Goal: Communication & Community: Answer question/provide support

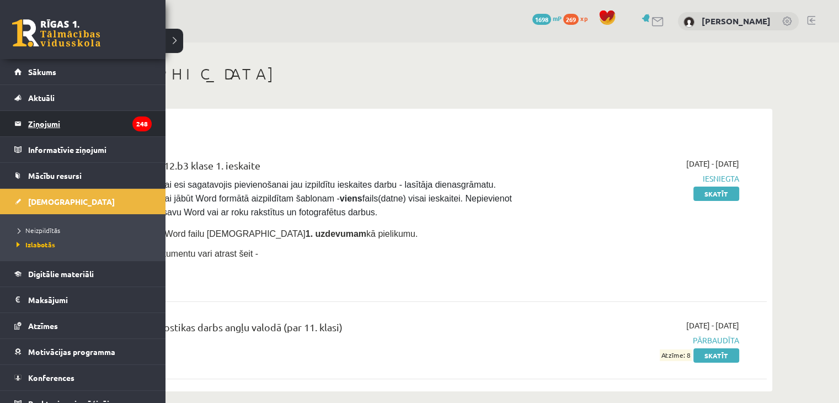
click at [20, 119] on link "Ziņojumi 248" at bounding box center [82, 123] width 137 height 25
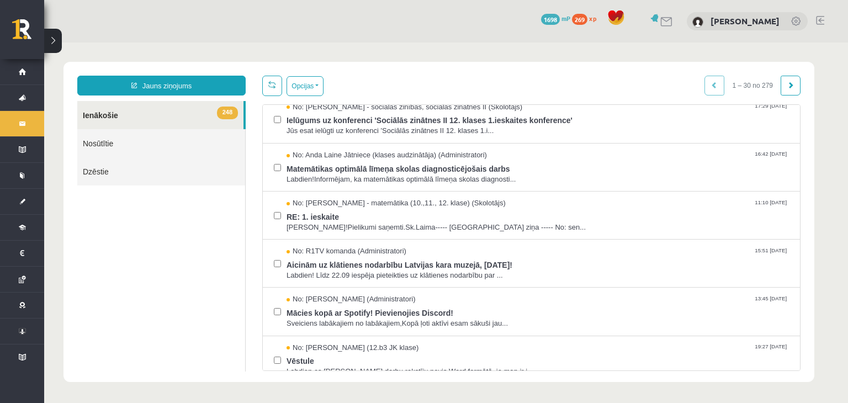
scroll to position [345, 0]
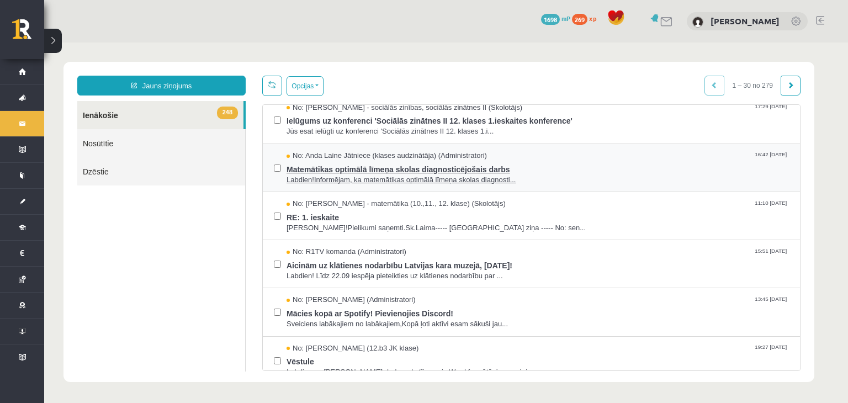
click at [495, 168] on span "Matemātikas optimālā līmeņa skolas diagnosticējošais darbs" at bounding box center [537, 168] width 502 height 14
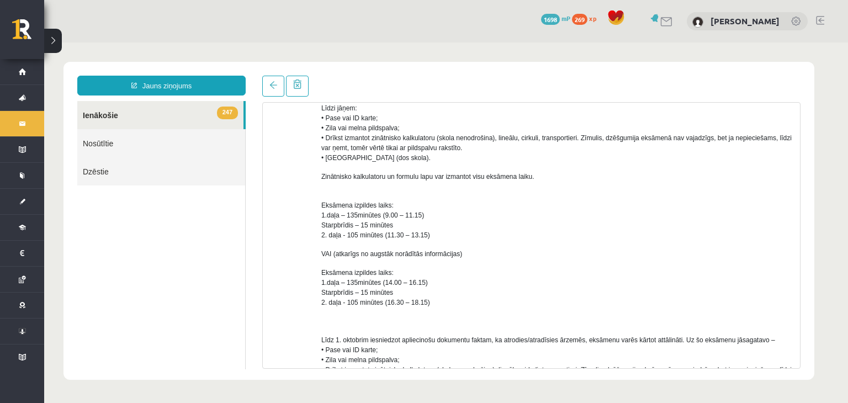
scroll to position [289, 0]
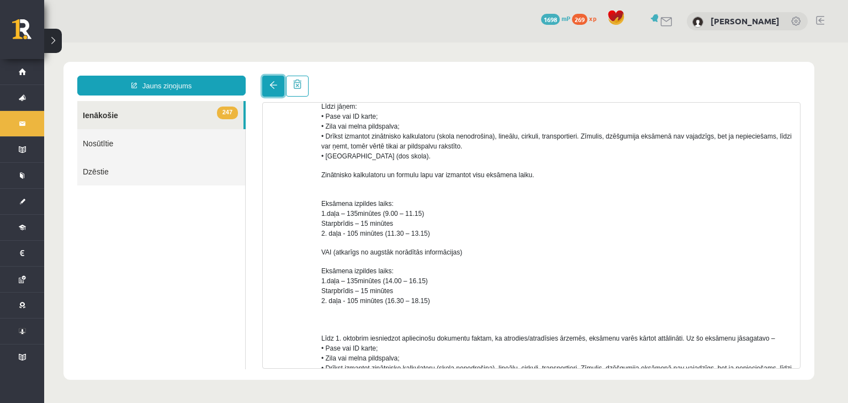
click at [275, 84] on span at bounding box center [273, 85] width 8 height 8
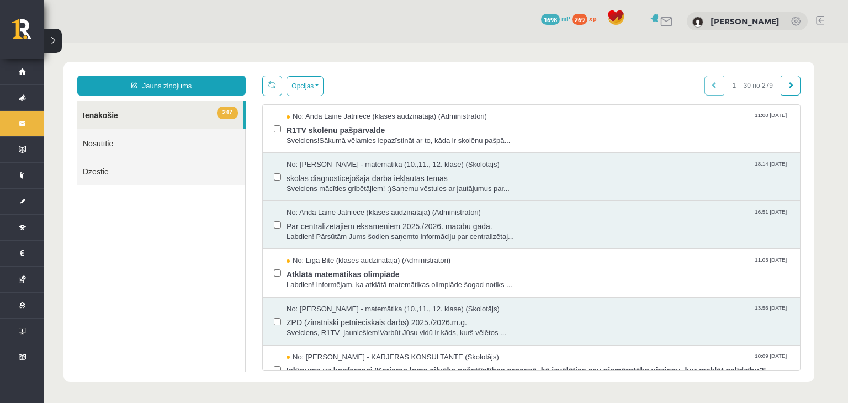
scroll to position [0, 0]
click at [201, 116] on html "Jauns ziņojums 247 Ienākošie Nosūtītie Dzēstie *** ********* ********* ******* …" at bounding box center [445, 221] width 803 height 359
click at [486, 186] on span "Sveiciens mācīties gribētājiem! :)Saņemu vēstules ar jautājumus par..." at bounding box center [537, 189] width 502 height 10
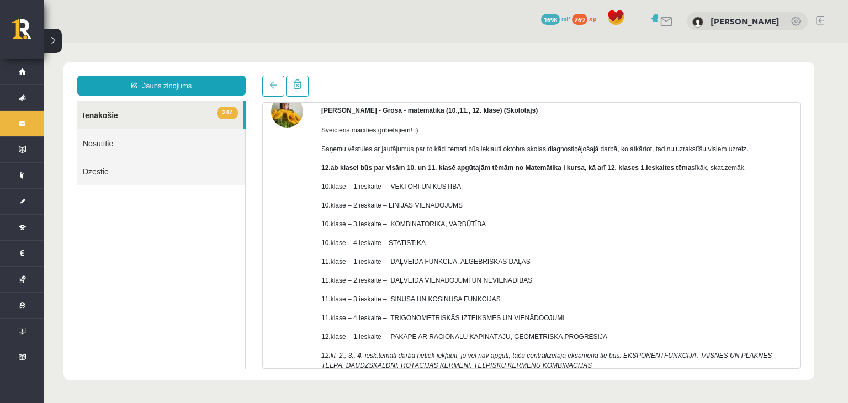
scroll to position [55, 0]
click at [271, 93] on link at bounding box center [273, 86] width 22 height 21
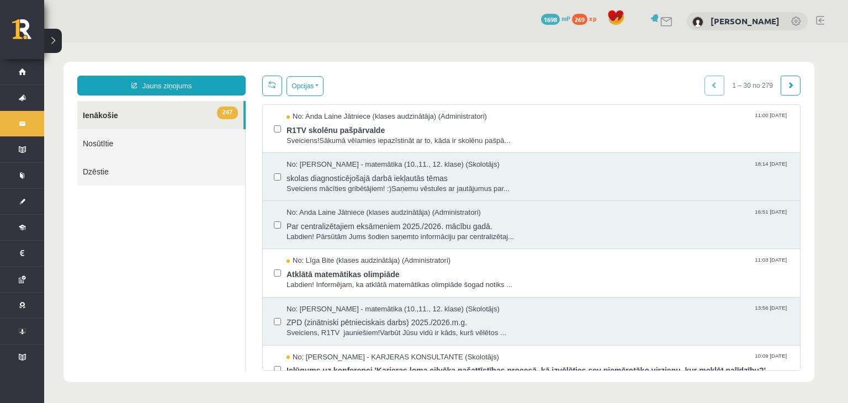
scroll to position [0, 0]
click at [271, 93] on link at bounding box center [272, 86] width 20 height 20
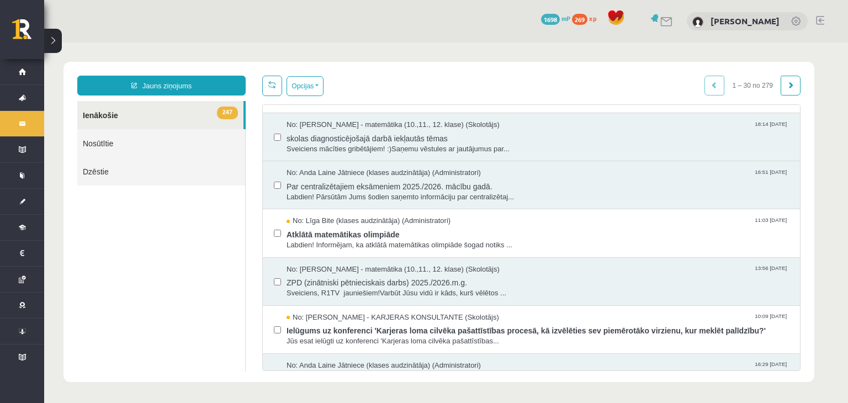
scroll to position [42, 0]
click at [411, 286] on span "Sveiciens, R1TV jauniešiem!Varbūt Jūsu vidū ir kāds, kurš vēlētos ..." at bounding box center [537, 291] width 502 height 10
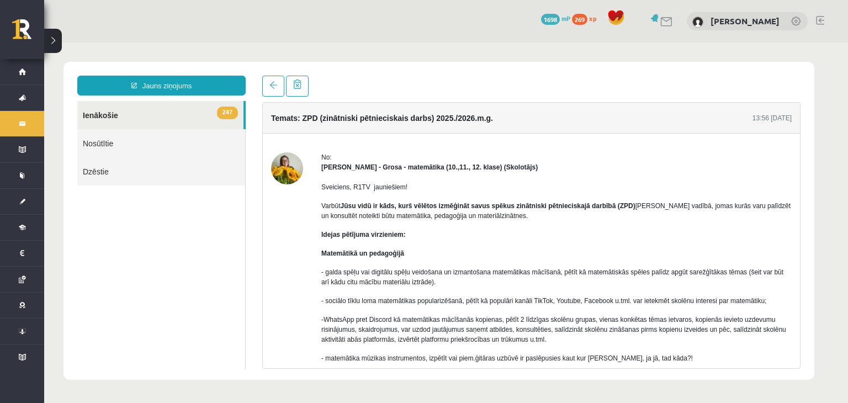
scroll to position [0, 0]
click at [274, 92] on link at bounding box center [273, 86] width 22 height 21
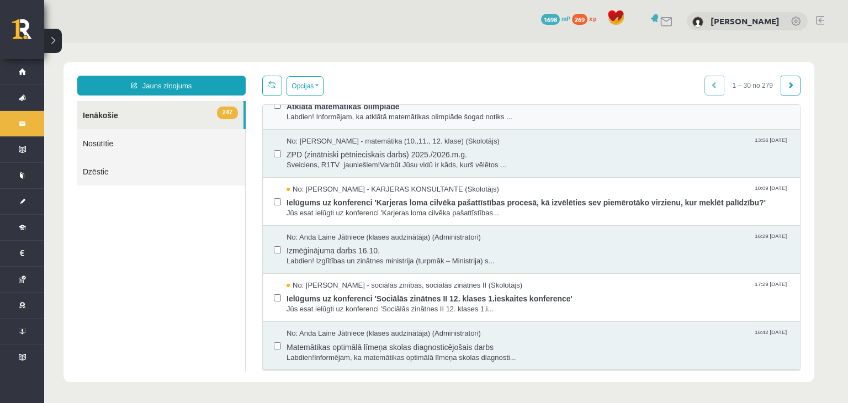
scroll to position [168, 0]
click at [439, 246] on span "Izmēģinājuma darbs 16.10." at bounding box center [537, 249] width 502 height 14
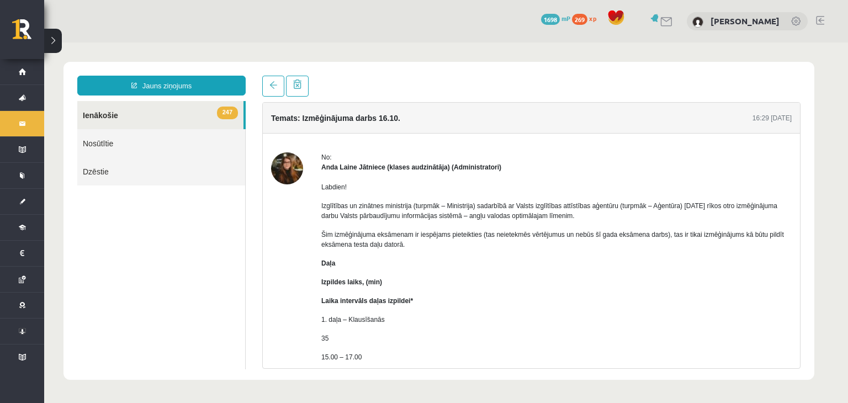
scroll to position [1, 0]
click at [274, 91] on link at bounding box center [273, 86] width 22 height 21
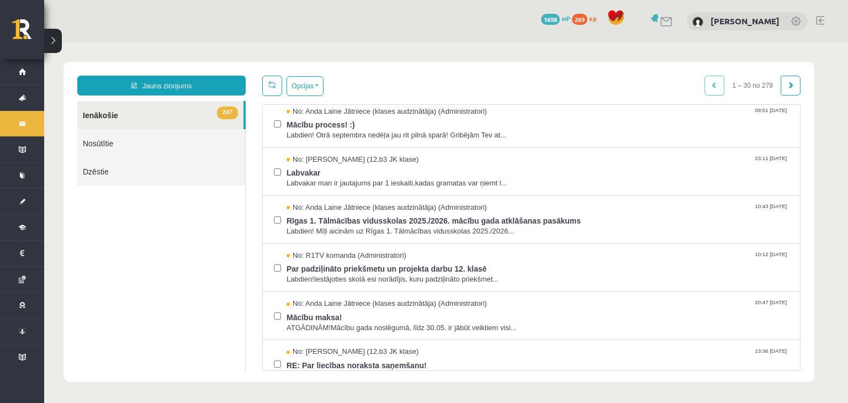
scroll to position [967, 0]
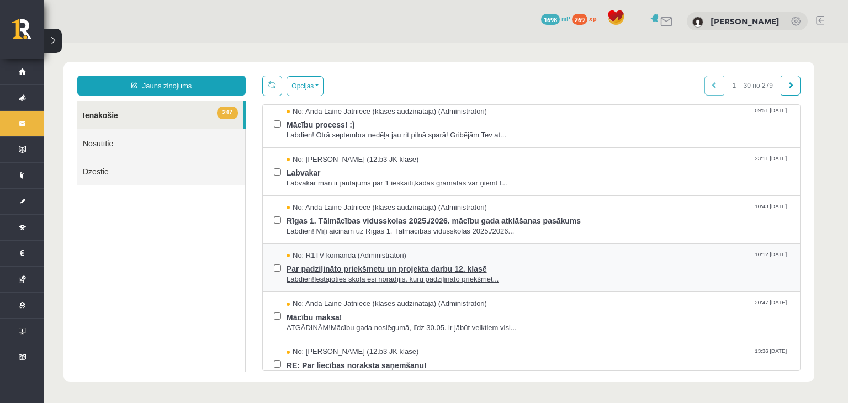
click at [329, 268] on span "Par padziļināto priekšmetu un projekta darbu 12. klasē" at bounding box center [537, 267] width 502 height 14
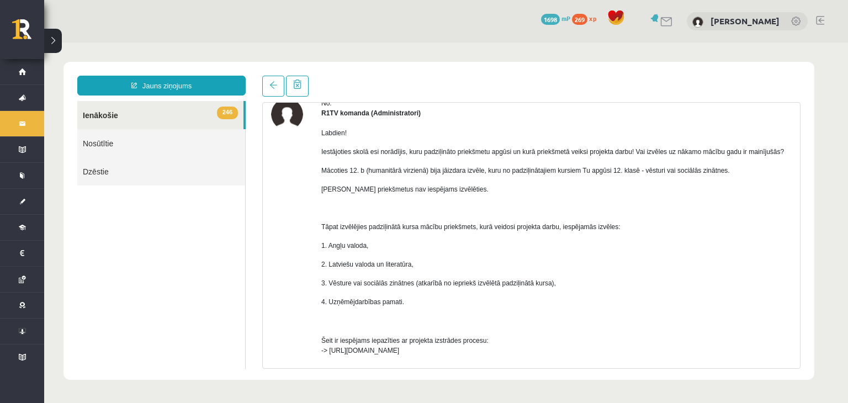
scroll to position [30, 0]
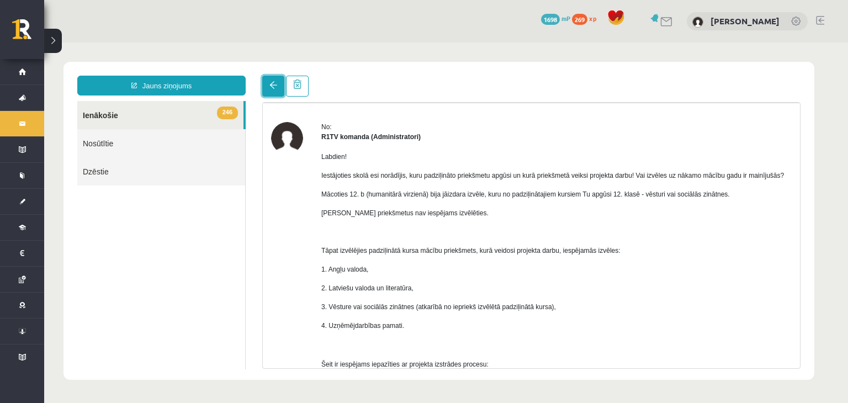
click at [272, 91] on link at bounding box center [273, 86] width 22 height 21
click at [272, 89] on span at bounding box center [273, 85] width 8 height 8
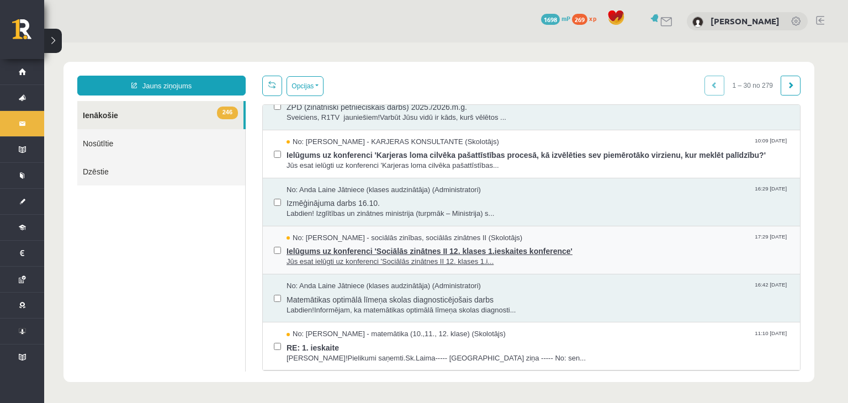
scroll to position [216, 0]
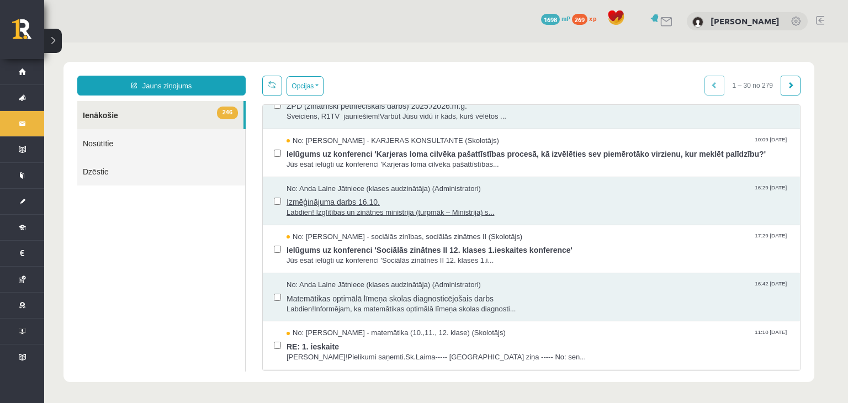
click at [508, 194] on span "Izmēģinājuma darbs 16.10." at bounding box center [537, 201] width 502 height 14
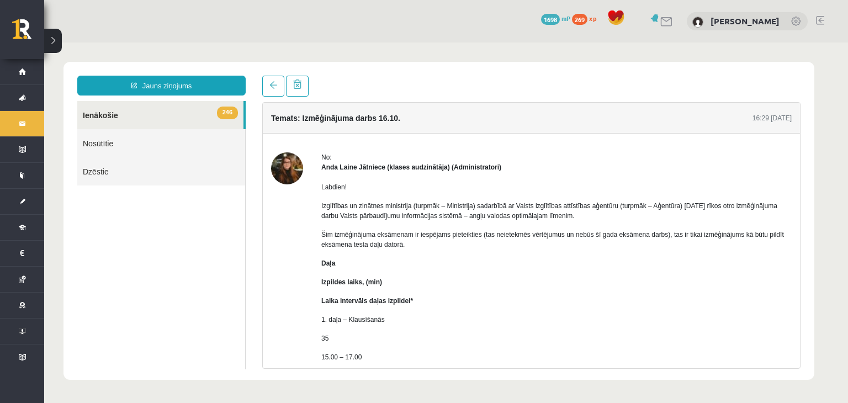
scroll to position [172, 0]
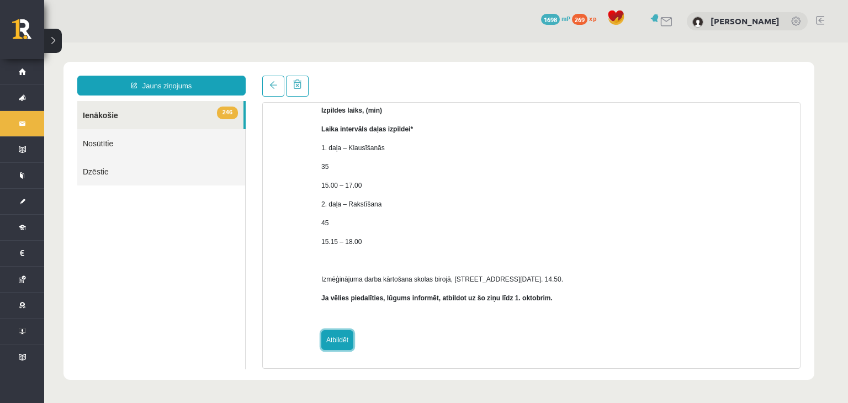
click at [338, 338] on link "Atbildēt" at bounding box center [337, 340] width 32 height 20
type input "**********"
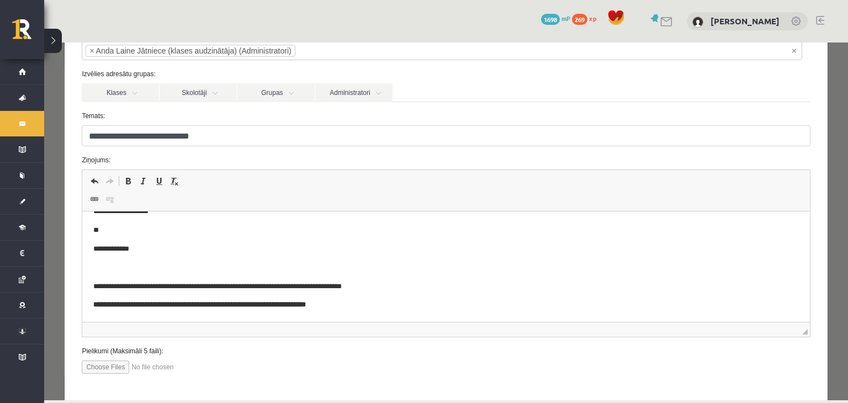
scroll to position [129, 0]
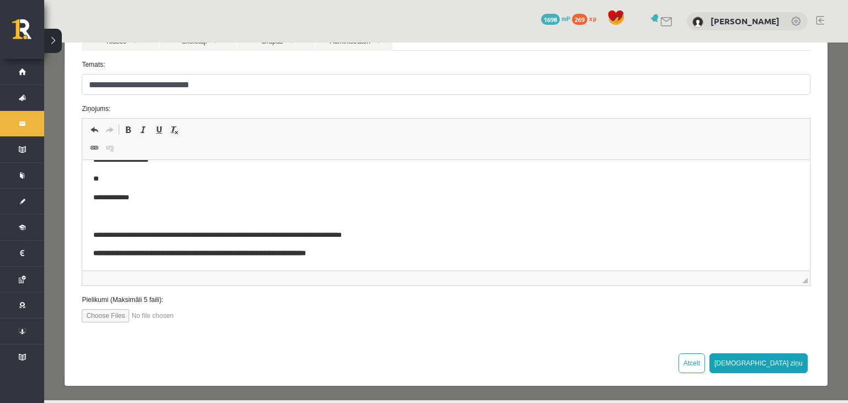
click at [482, 259] on html "**********" at bounding box center [445, 98] width 727 height 343
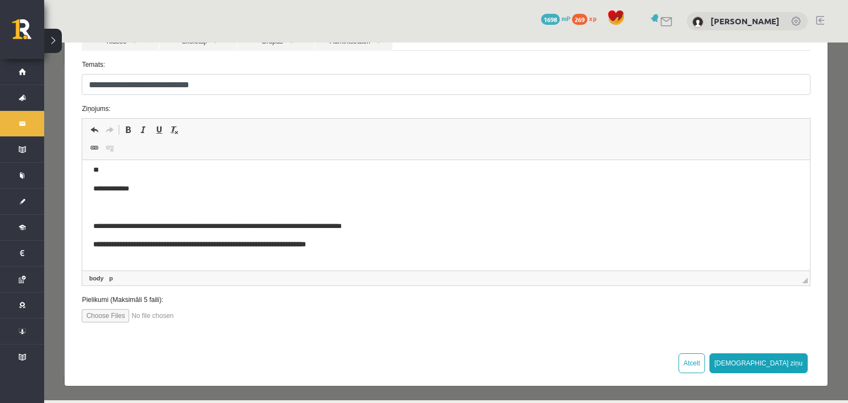
scroll to position [345, 0]
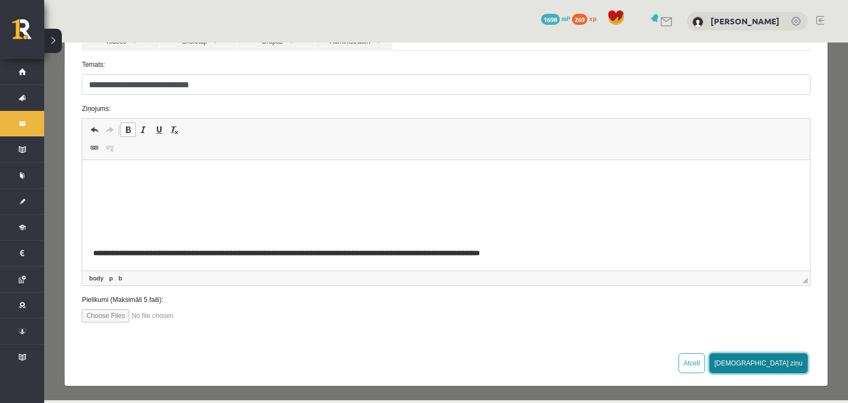
click at [779, 366] on button "Sūtīt ziņu" at bounding box center [758, 363] width 98 height 20
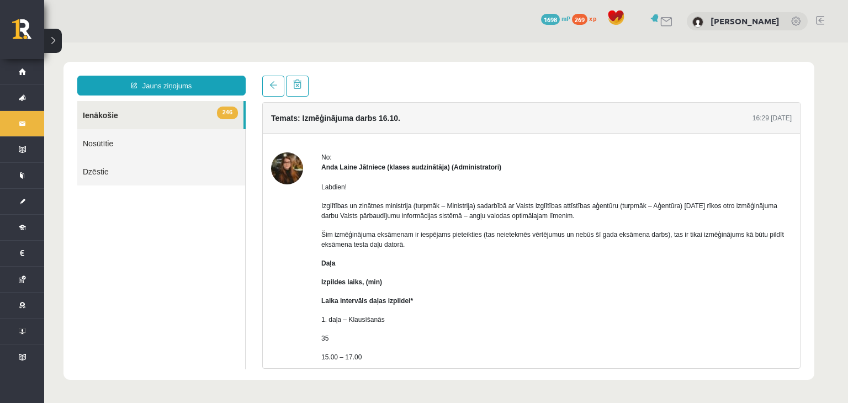
scroll to position [0, 0]
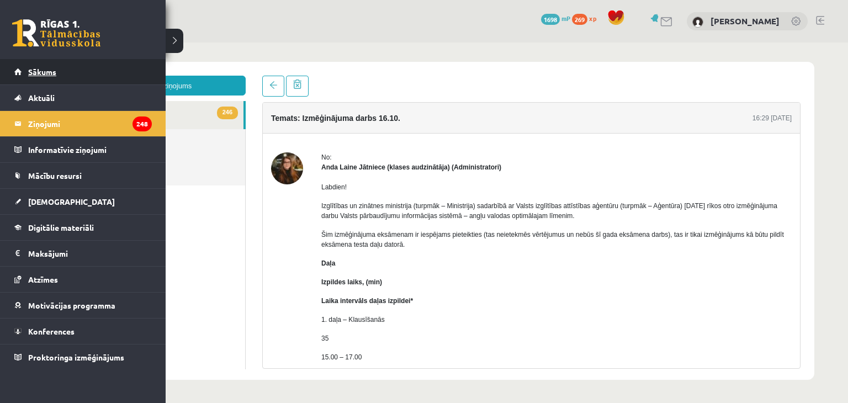
click at [23, 70] on link "Sākums" at bounding box center [82, 71] width 137 height 25
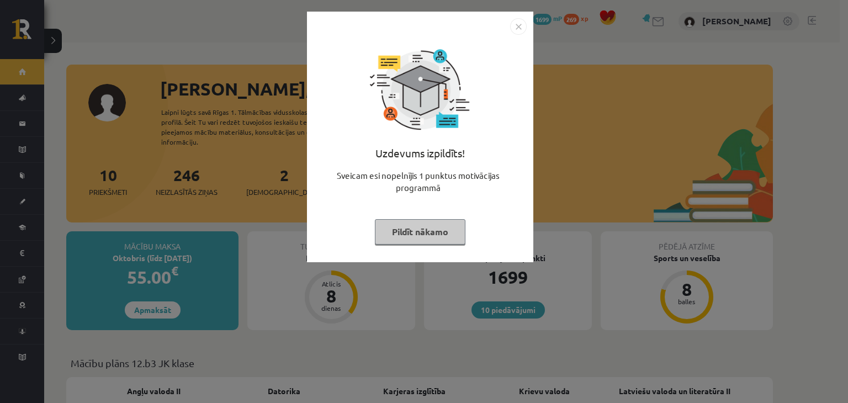
click at [426, 233] on button "Pildīt nākamo" at bounding box center [420, 231] width 91 height 25
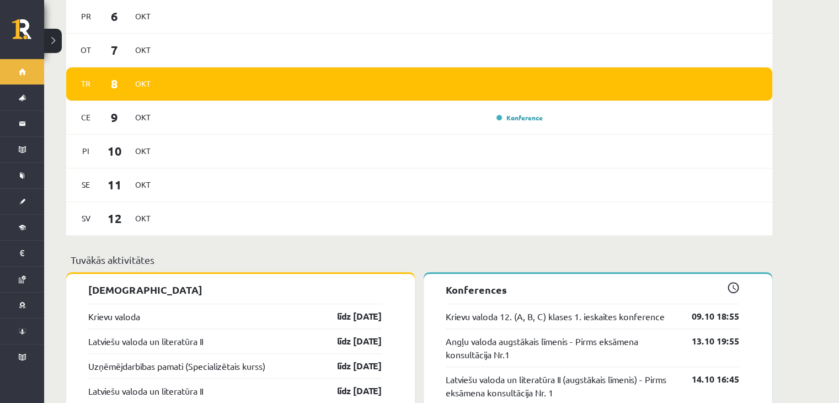
scroll to position [662, 0]
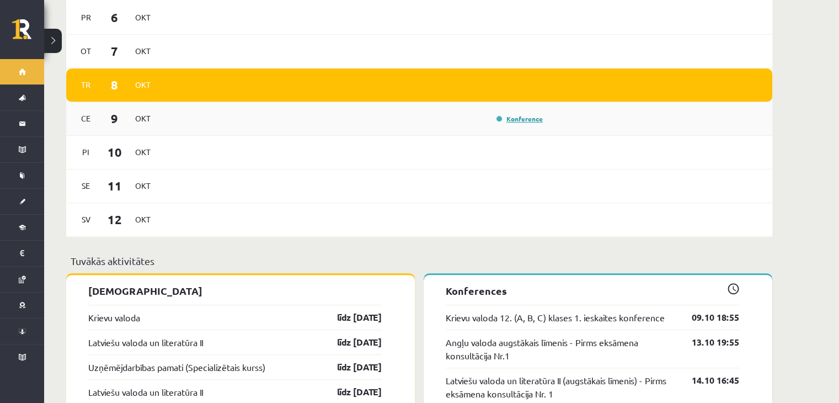
click at [528, 114] on link "Konference" at bounding box center [520, 118] width 46 height 9
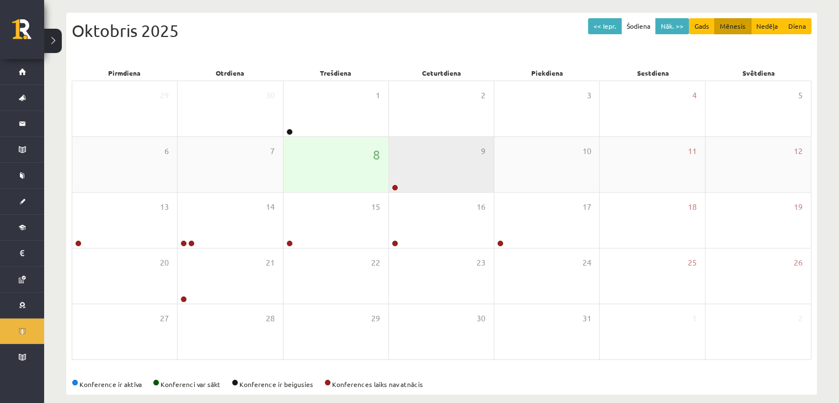
scroll to position [124, 0]
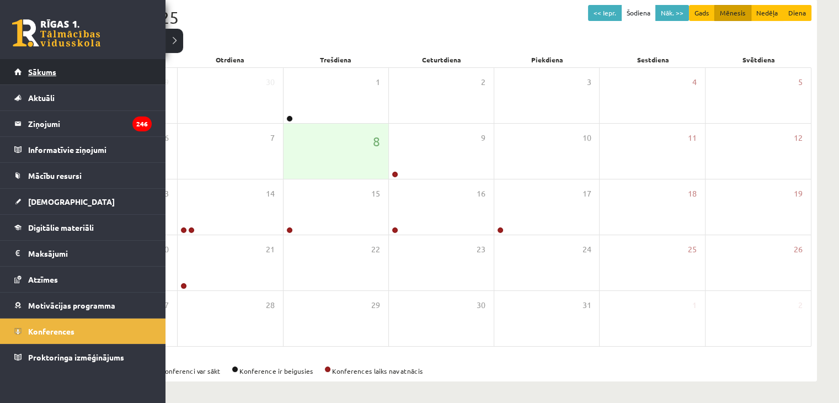
click at [38, 67] on link "Sākums" at bounding box center [82, 71] width 137 height 25
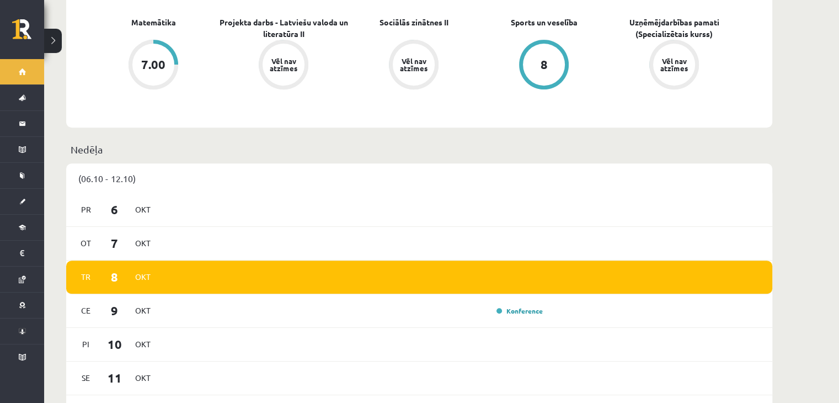
scroll to position [476, 0]
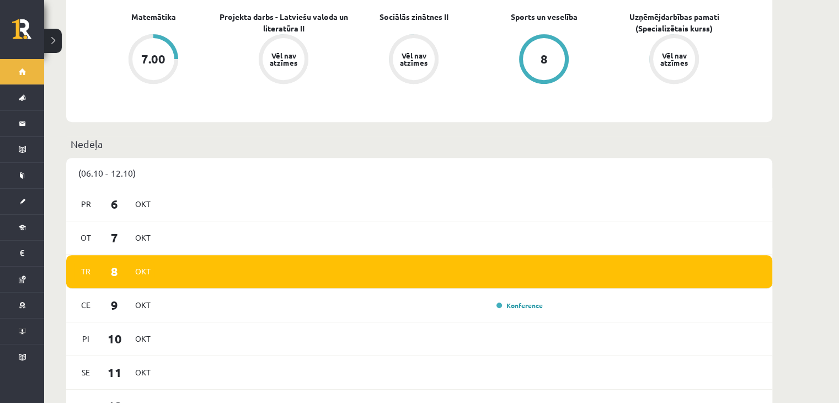
drag, startPoint x: 766, startPoint y: 141, endPoint x: 768, endPoint y: 157, distance: 16.2
click at [768, 157] on div "[PERSON_NAME], Sendija! Laipni lūgts savā Rīgas 1. Tālmācības vidusskolas skoln…" at bounding box center [419, 374] width 706 height 1570
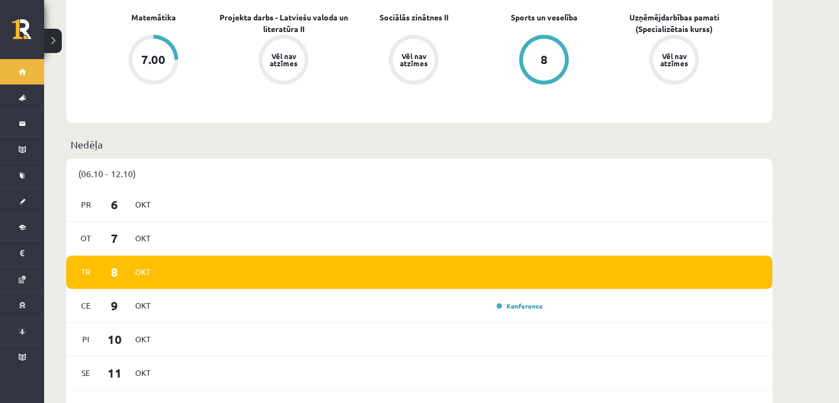
scroll to position [480, 0]
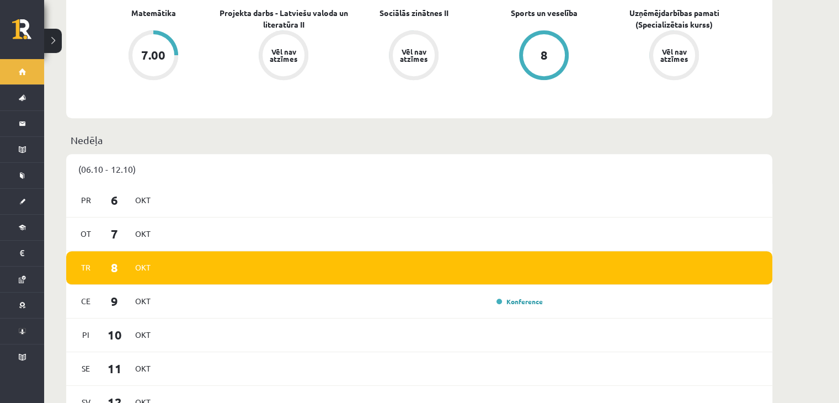
click at [800, 117] on div "[PERSON_NAME], Sendija! Laipni lūgts savā Rīgas 1. Tālmācības vidusskolas skoln…" at bounding box center [441, 370] width 795 height 1614
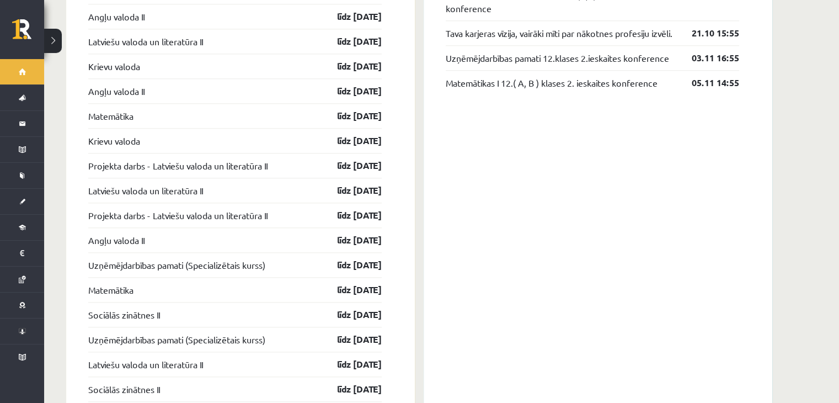
scroll to position [1242, 0]
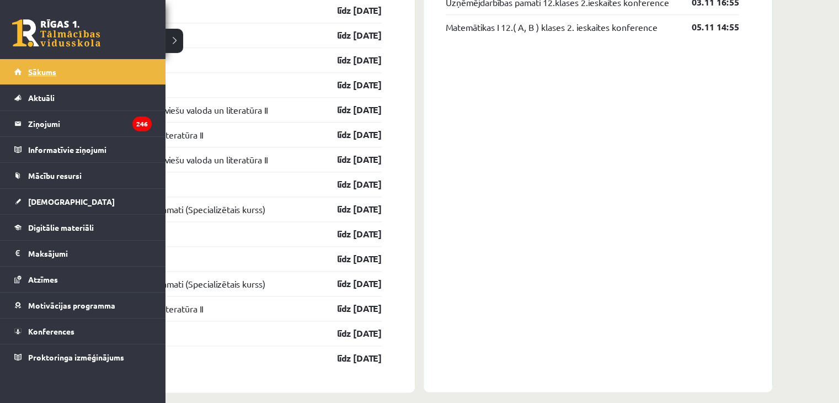
click at [44, 76] on link "Sākums" at bounding box center [82, 71] width 137 height 25
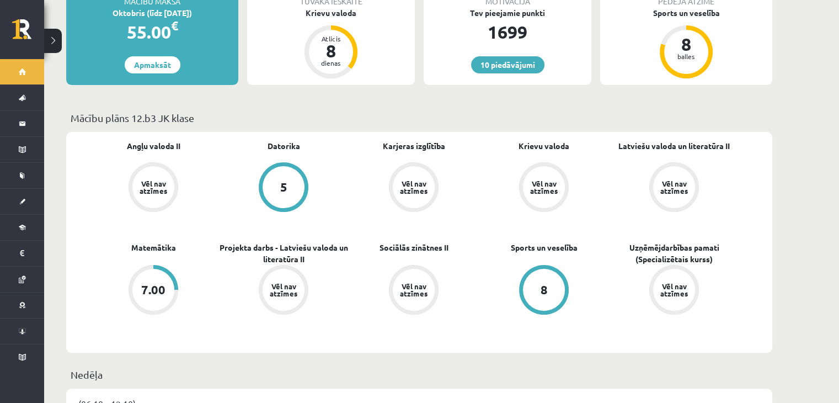
scroll to position [245, 0]
